Goal: Task Accomplishment & Management: Manage account settings

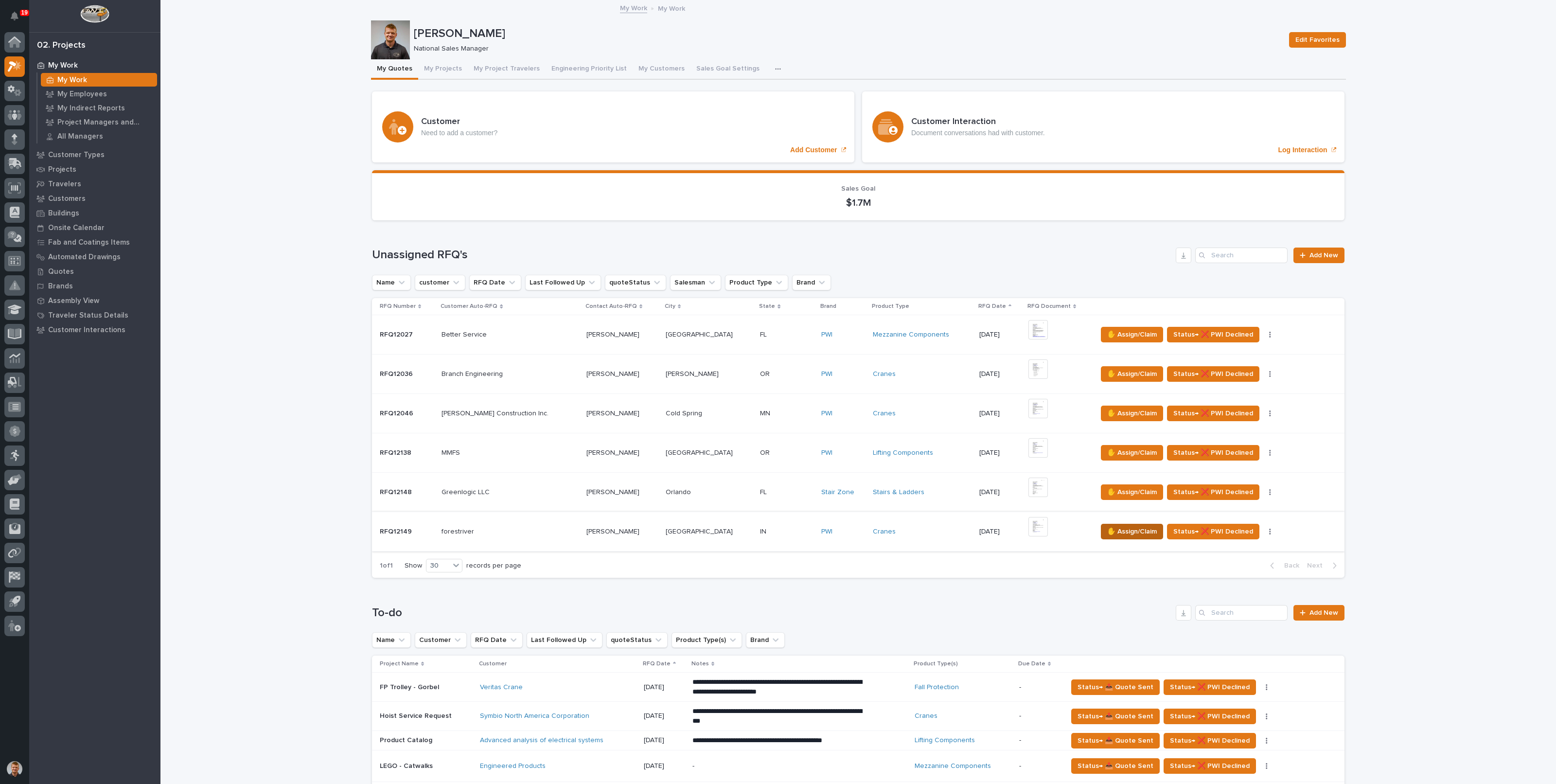
click at [1107, 527] on span "✋ Assign/Claim" at bounding box center [1132, 531] width 50 height 11
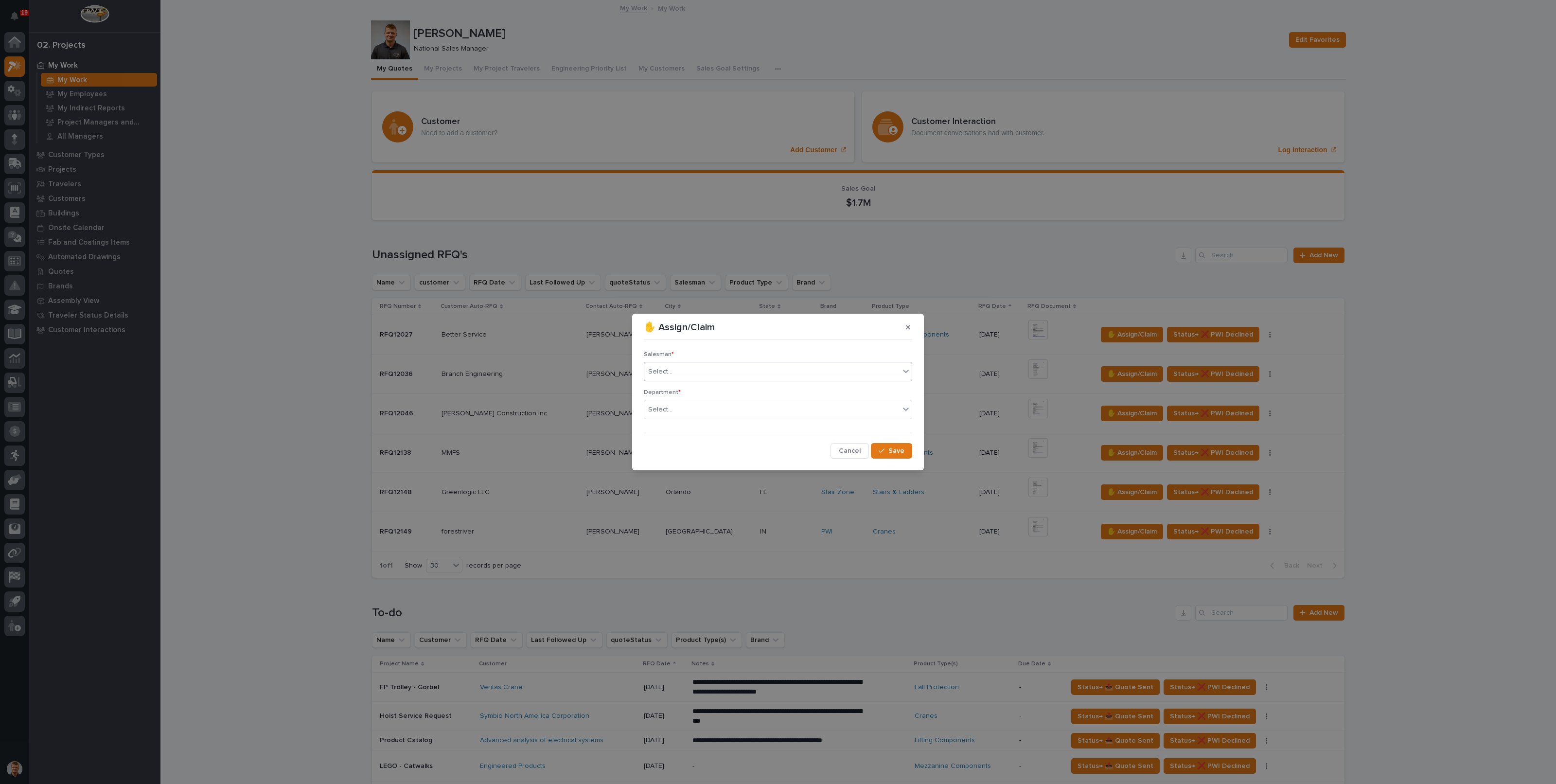
click at [700, 370] on div "Select..." at bounding box center [772, 371] width 256 height 16
type input "***"
click at [684, 413] on div "Select..." at bounding box center [772, 410] width 256 height 16
click at [680, 444] on span "Regional Sales" at bounding box center [674, 445] width 51 height 11
click at [894, 443] on button "Save" at bounding box center [892, 451] width 41 height 16
